Goal: Submit feedback/report problem

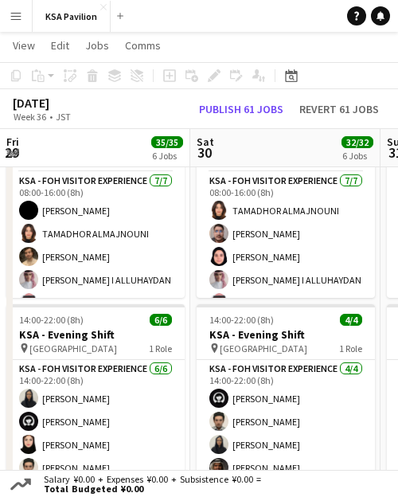
scroll to position [0, 603]
